Goal: Use online tool/utility: Use online tool/utility

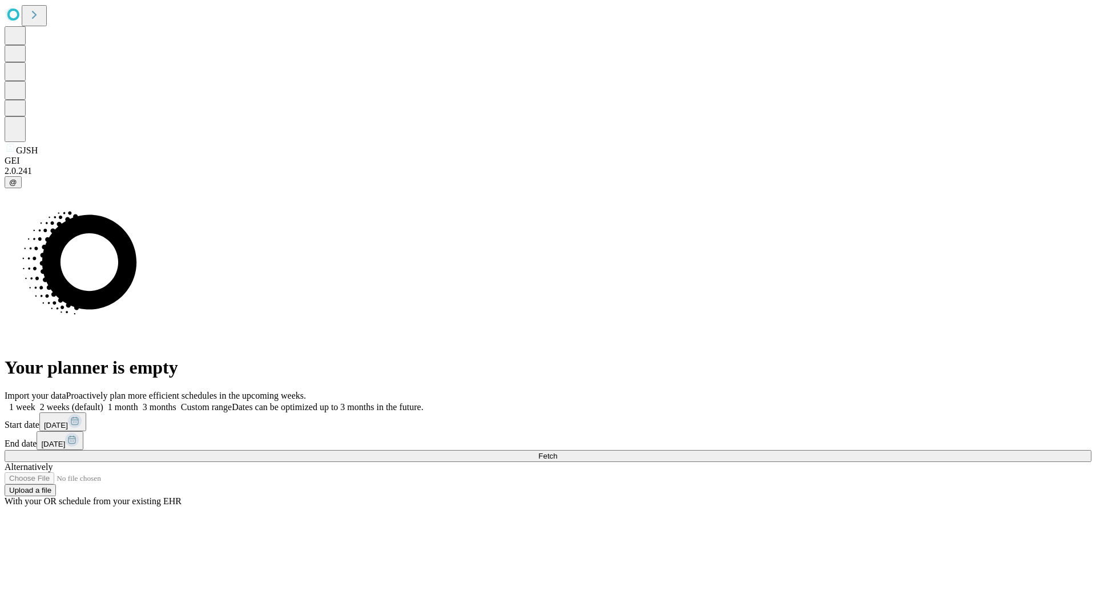
click at [557, 452] on span "Fetch" at bounding box center [547, 456] width 19 height 9
